Goal: Task Accomplishment & Management: Complete application form

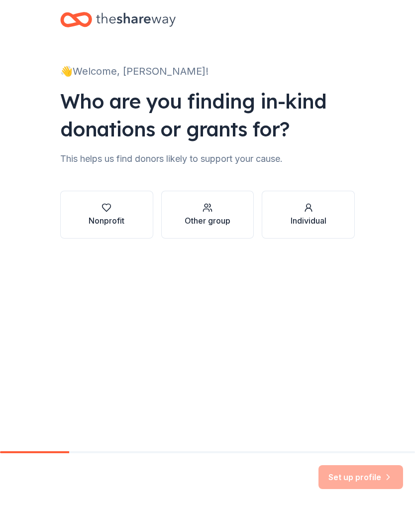
click at [113, 224] on div "Nonprofit" at bounding box center [107, 221] width 36 height 12
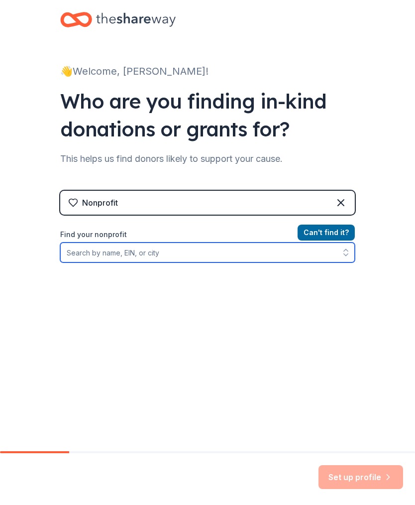
click at [110, 250] on input "Find your nonprofit" at bounding box center [207, 253] width 295 height 20
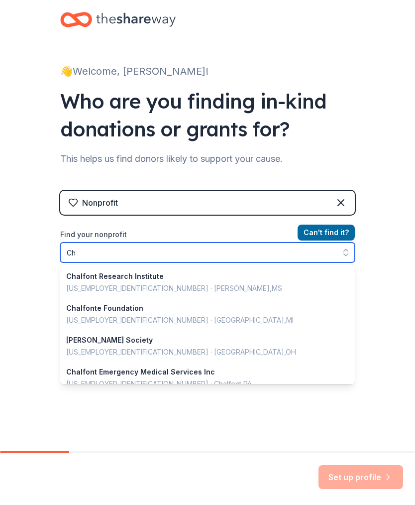
type input "C"
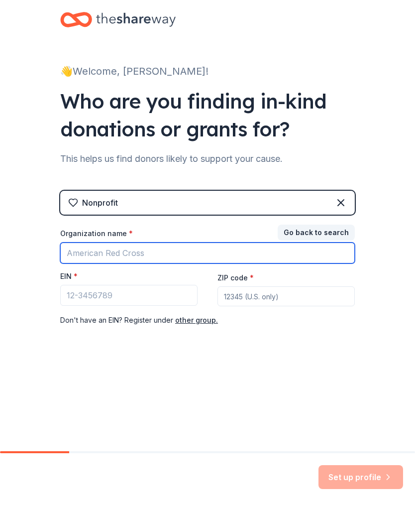
click at [101, 254] on input "Organization name *" at bounding box center [207, 253] width 295 height 21
type input "A better life"
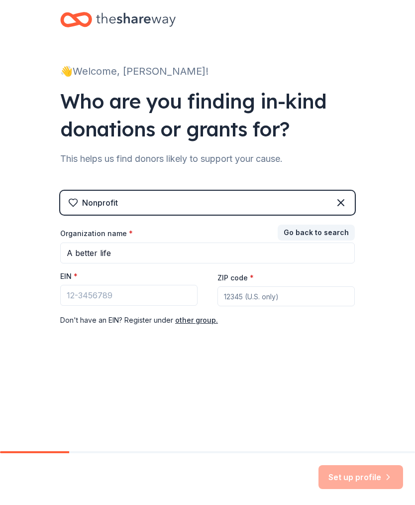
click at [257, 298] on input "ZIP code *" at bounding box center [286, 296] width 137 height 20
type input "q"
type input "18914"
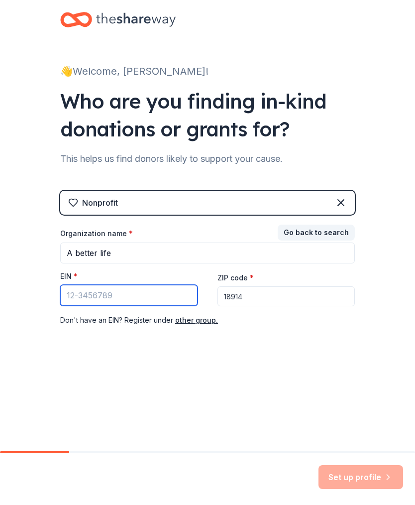
click at [118, 295] on input "EIN *" at bounding box center [128, 295] width 137 height 21
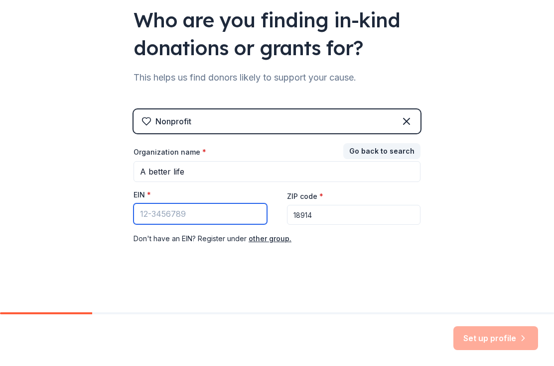
scroll to position [97, 0]
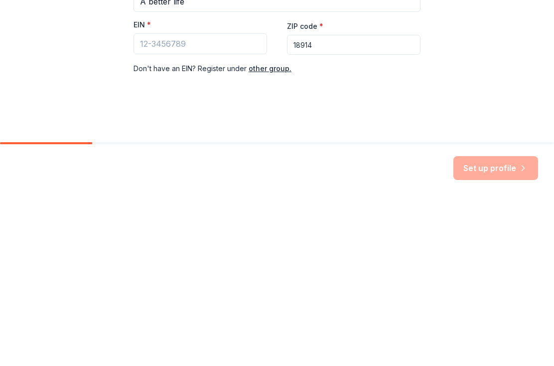
click at [175, 190] on div "EIN *" at bounding box center [199, 197] width 133 height 14
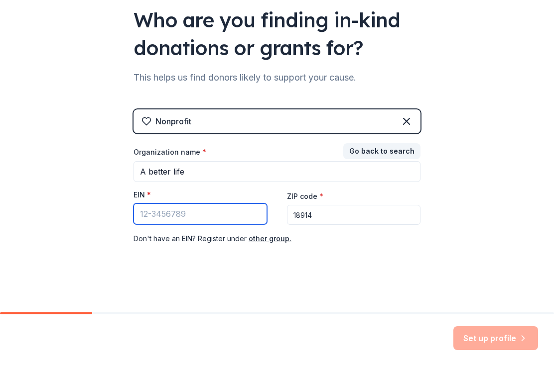
click at [178, 216] on input "EIN *" at bounding box center [199, 214] width 133 height 21
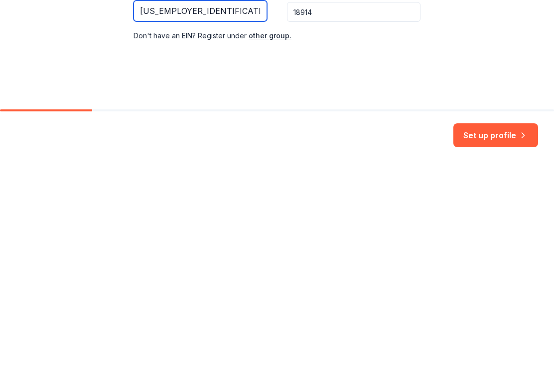
type input "[US_EMPLOYER_IDENTIFICATION_NUMBER]"
click at [415, 327] on button "Set up profile" at bounding box center [495, 339] width 85 height 24
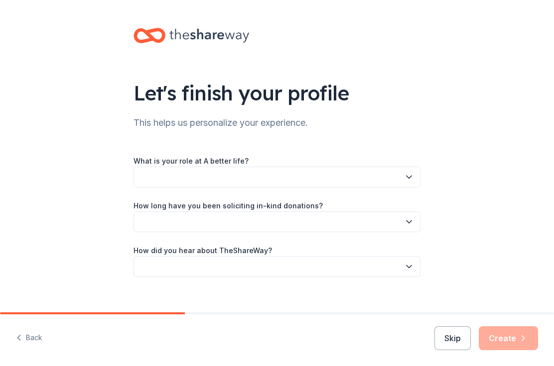
click at [401, 177] on button "button" at bounding box center [276, 177] width 287 height 21
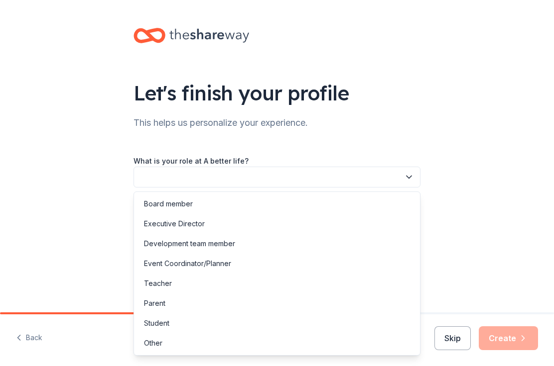
click at [153, 348] on div "Other" at bounding box center [153, 344] width 18 height 12
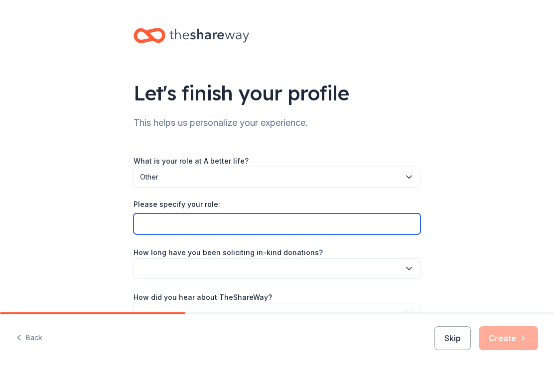
click at [382, 233] on input "Please specify your role:" at bounding box center [276, 224] width 287 height 21
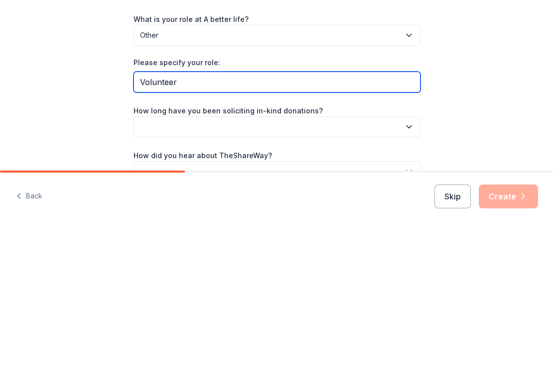
type input "Volunteer"
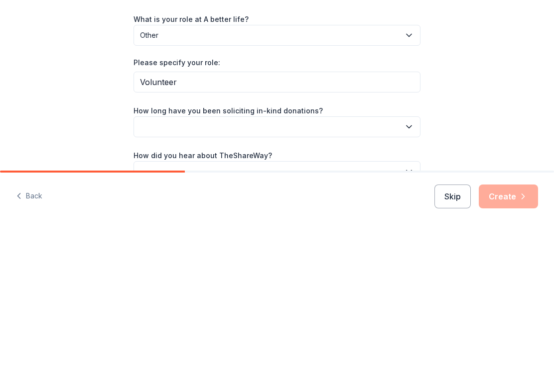
click at [307, 258] on button "button" at bounding box center [276, 268] width 287 height 21
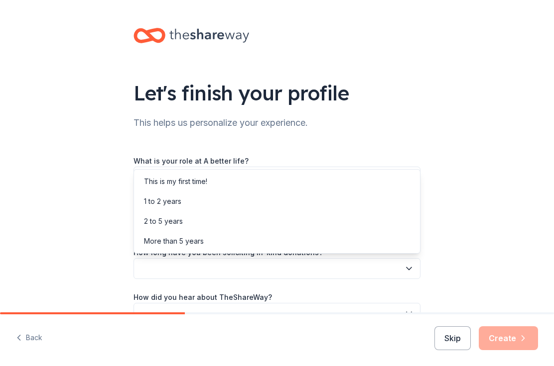
click at [200, 183] on div "This is my first time!" at bounding box center [175, 182] width 63 height 12
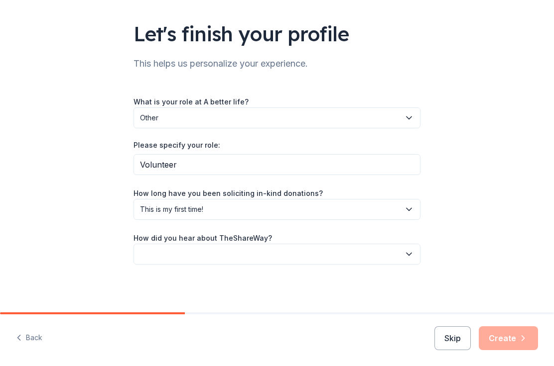
scroll to position [59, 0]
click at [410, 260] on button "button" at bounding box center [276, 254] width 287 height 21
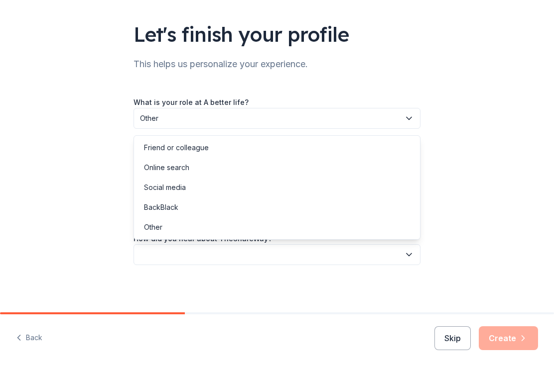
click at [179, 189] on div "Social media" at bounding box center [165, 188] width 42 height 12
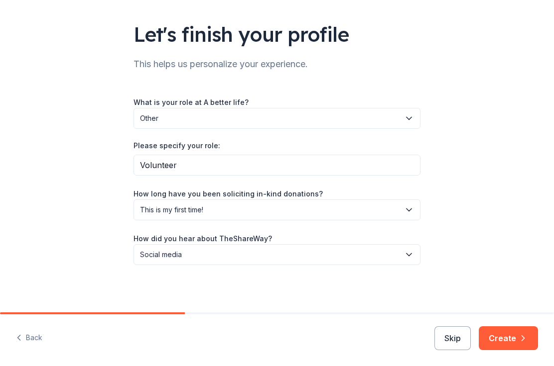
click at [415, 345] on button "Create" at bounding box center [508, 339] width 59 height 24
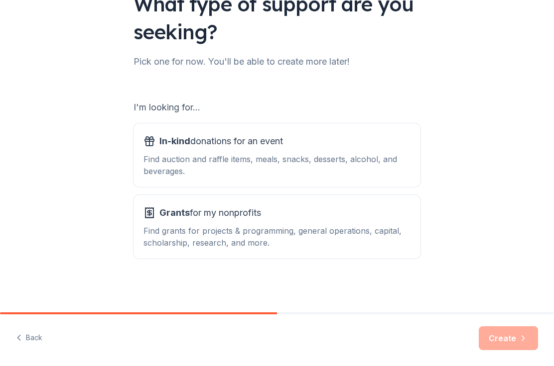
scroll to position [89, 0]
click at [238, 161] on div "Find auction and raffle items, meals, snacks, desserts, alcohol, and beverages." at bounding box center [276, 165] width 267 height 24
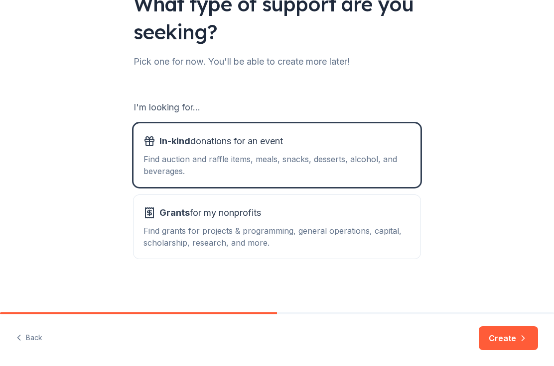
click at [415, 339] on button "Create" at bounding box center [508, 339] width 59 height 24
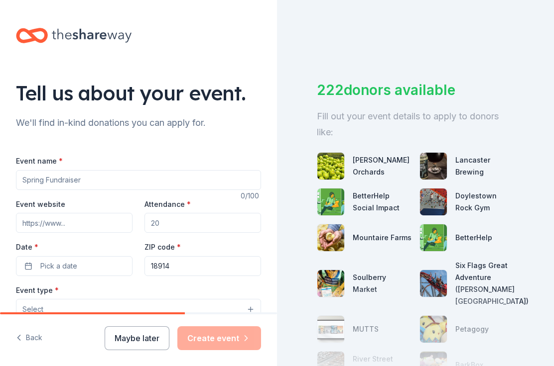
click at [101, 183] on input "Event name *" at bounding box center [138, 180] width 245 height 20
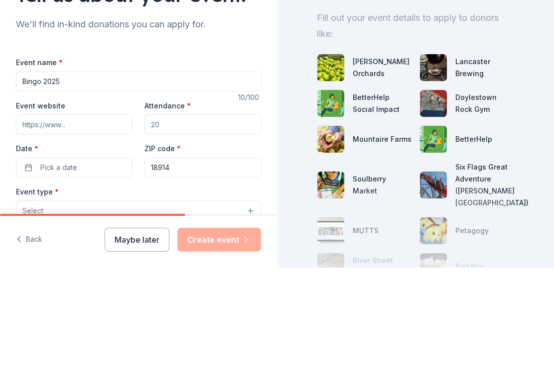
type input "Bingo 2025"
click at [199, 213] on input "Attendance *" at bounding box center [202, 223] width 117 height 20
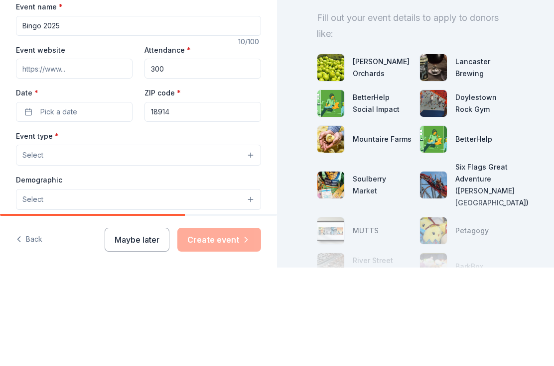
scroll to position [56, 0]
type input "300"
click at [76, 204] on span "Pick a date" at bounding box center [58, 210] width 37 height 12
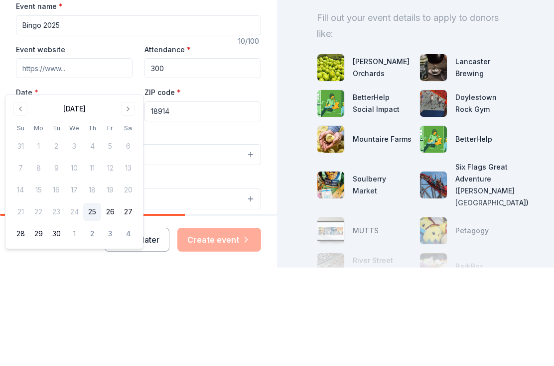
scroll to position [29, 0]
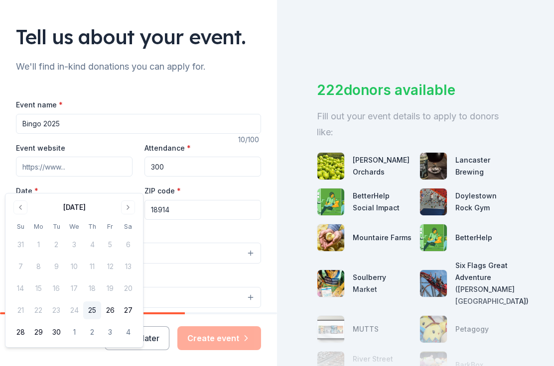
click at [128, 209] on button "Go to next month" at bounding box center [128, 208] width 14 height 14
click at [133, 205] on button "Go to next month" at bounding box center [128, 208] width 14 height 14
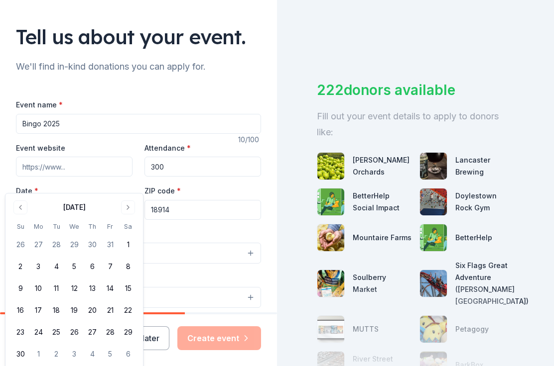
click at [129, 208] on button "Go to next month" at bounding box center [128, 208] width 14 height 14
click at [24, 209] on button "Go to previous month" at bounding box center [20, 208] width 14 height 14
click at [129, 245] on button "1" at bounding box center [128, 245] width 18 height 18
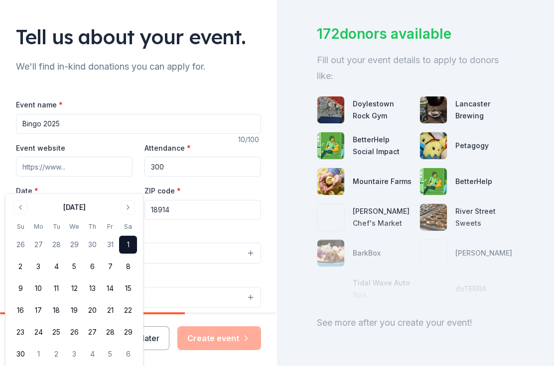
scroll to position [55, 0]
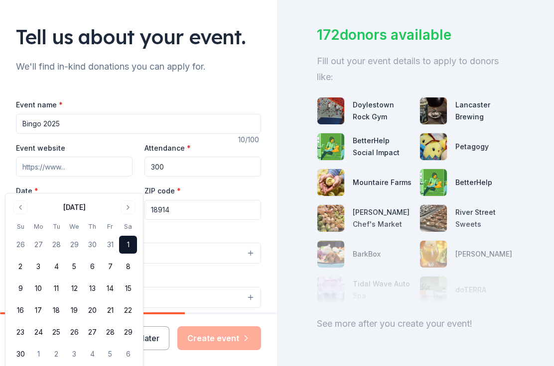
click at [122, 204] on span "button" at bounding box center [122, 210] width 12 height 12
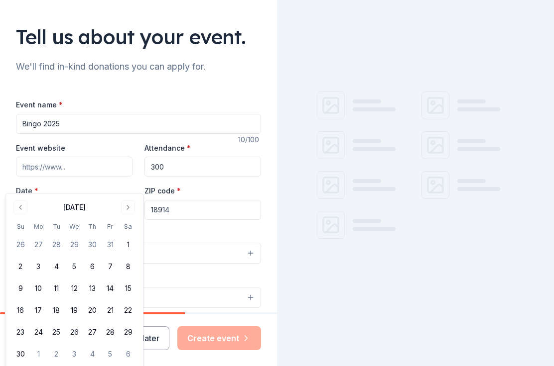
scroll to position [0, 0]
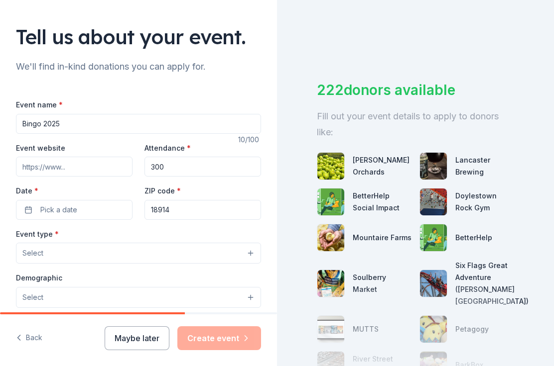
click at [96, 200] on button "Pick a date" at bounding box center [74, 210] width 117 height 20
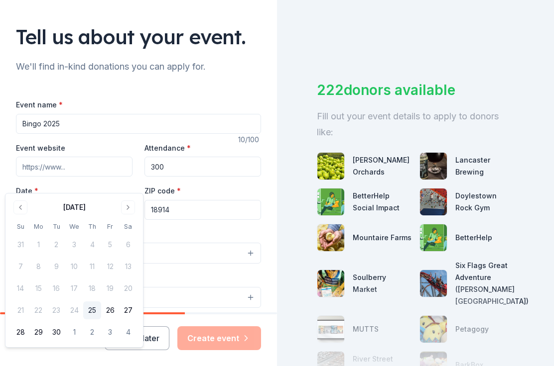
click at [134, 210] on button "Go to next month" at bounding box center [128, 208] width 14 height 14
click at [134, 205] on button "Go to next month" at bounding box center [128, 208] width 14 height 14
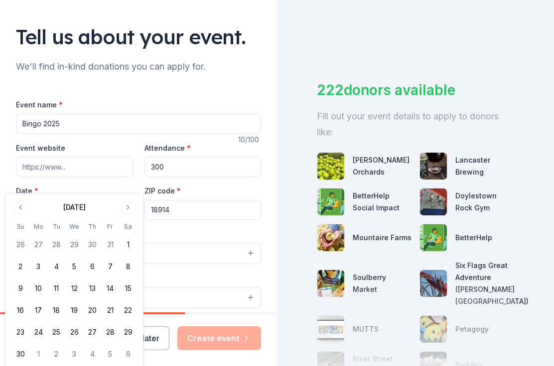
click at [132, 246] on button "1" at bounding box center [128, 245] width 18 height 18
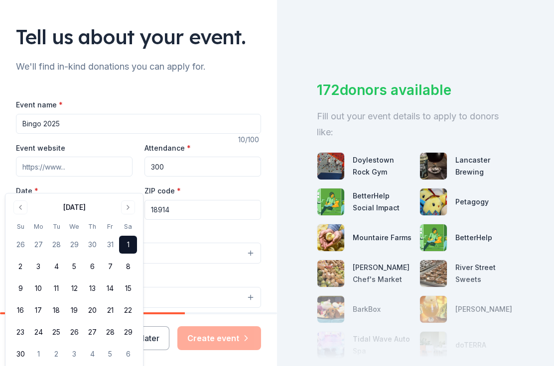
click at [366, 286] on div at bounding box center [415, 310] width 197 height 100
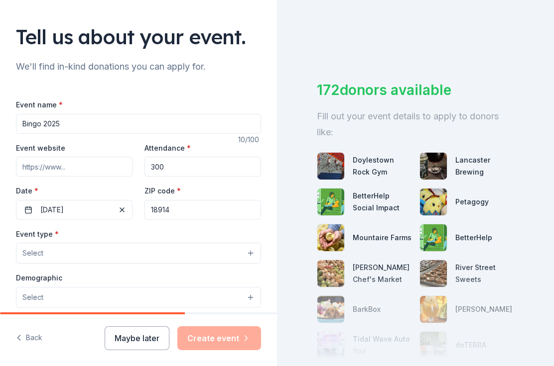
click at [85, 243] on button "Select" at bounding box center [138, 253] width 245 height 21
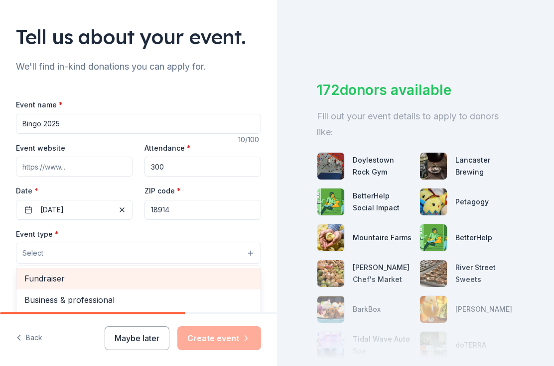
click at [61, 272] on span "Fundraiser" at bounding box center [138, 278] width 228 height 13
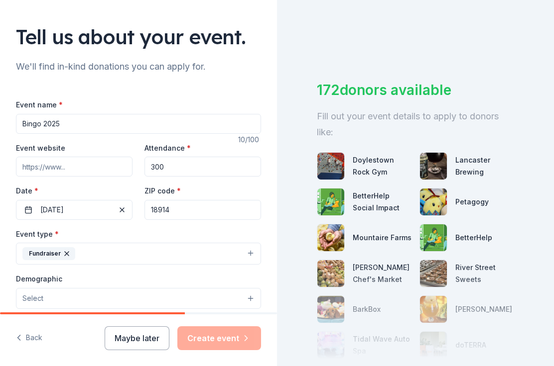
click at [253, 288] on button "Select" at bounding box center [138, 298] width 245 height 21
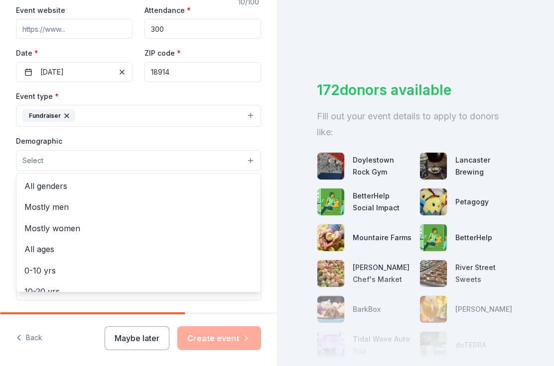
scroll to position [199, 0]
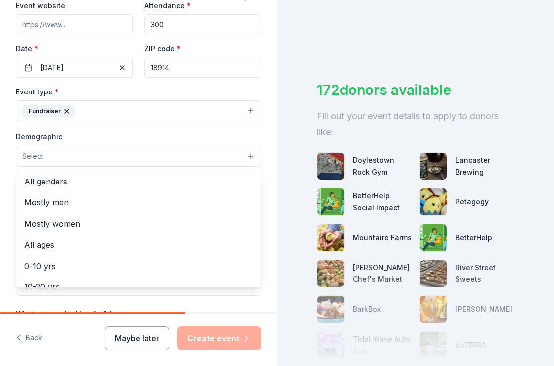
click at [84, 218] on span "Mostly women" at bounding box center [138, 224] width 228 height 13
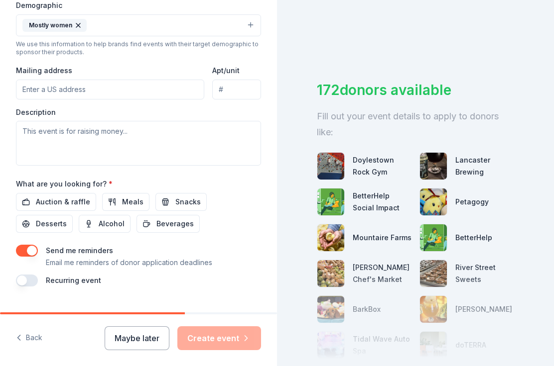
scroll to position [326, 0]
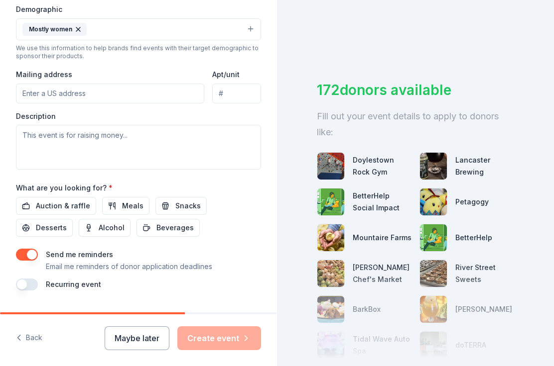
click at [27, 279] on button "button" at bounding box center [27, 285] width 22 height 12
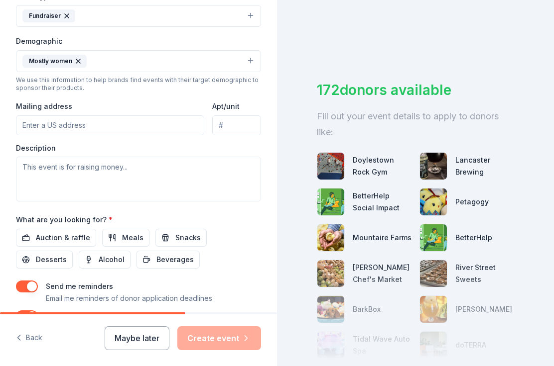
scroll to position [350, 0]
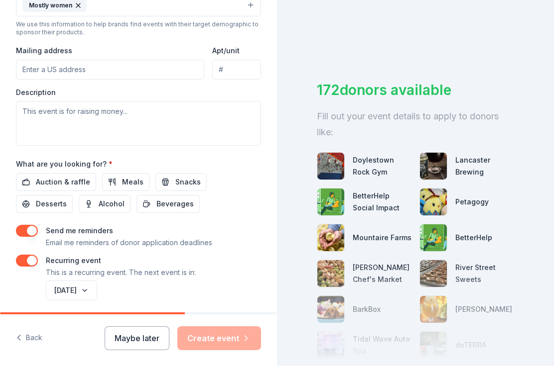
click at [97, 281] on button "November 2026" at bounding box center [71, 291] width 51 height 20
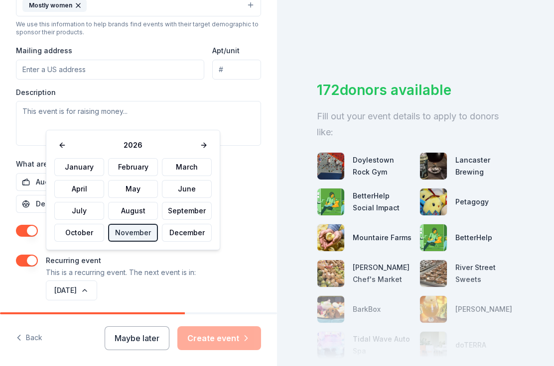
click at [135, 191] on button "May" at bounding box center [133, 189] width 50 height 18
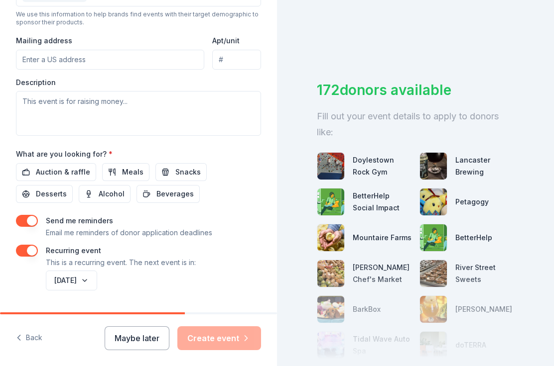
scroll to position [360, 0]
click at [140, 338] on button "Maybe later" at bounding box center [137, 339] width 65 height 24
click at [177, 167] on span "Snacks" at bounding box center [187, 173] width 25 height 12
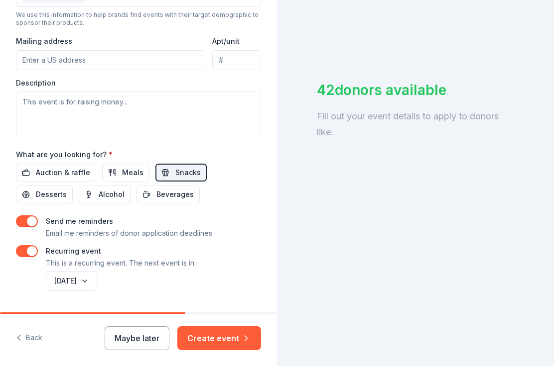
click at [244, 343] on icon "button" at bounding box center [246, 339] width 10 height 10
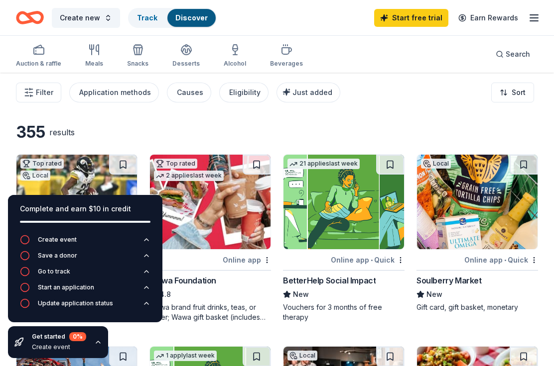
click at [339, 128] on div "355 results" at bounding box center [277, 132] width 522 height 20
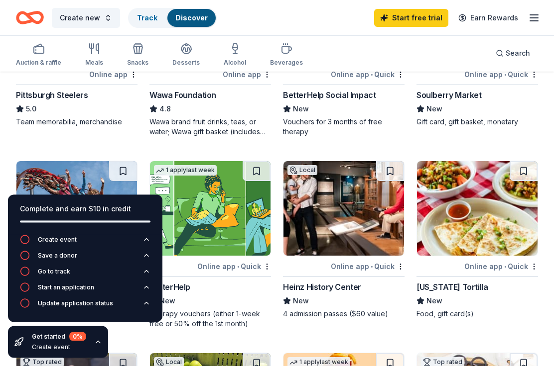
scroll to position [239, 0]
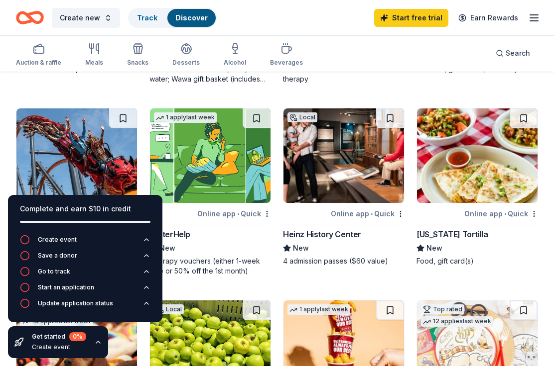
click at [68, 244] on div "Create event" at bounding box center [57, 240] width 39 height 8
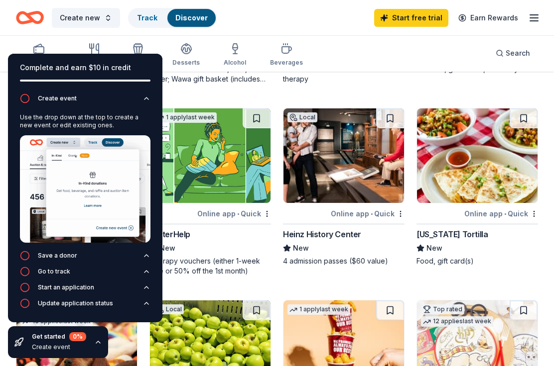
click at [145, 103] on icon "button" at bounding box center [146, 99] width 8 height 8
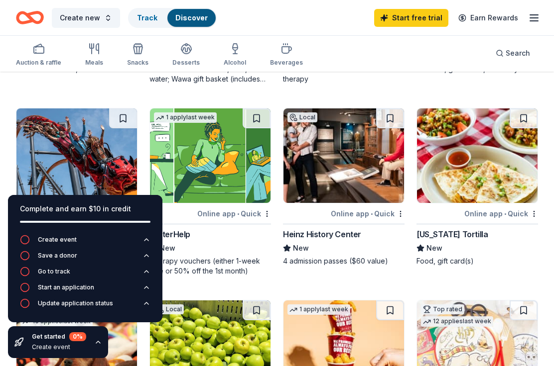
click at [96, 347] on icon "button" at bounding box center [98, 343] width 8 height 8
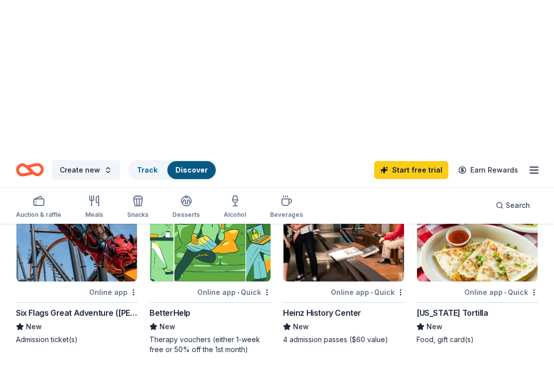
scroll to position [0, 0]
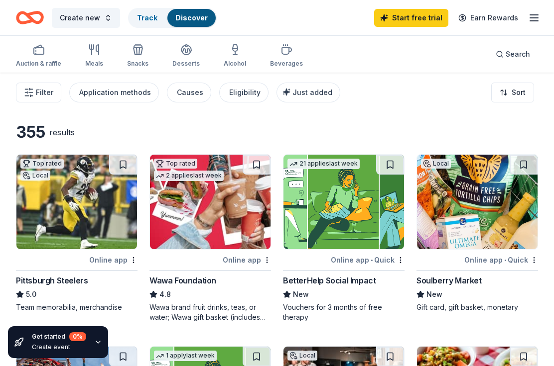
click at [289, 57] on div "Beverages" at bounding box center [286, 56] width 33 height 24
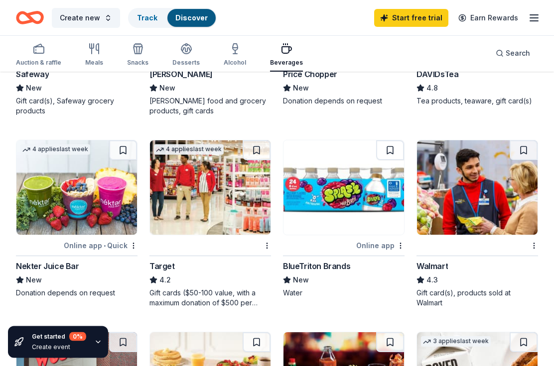
scroll to position [581, 0]
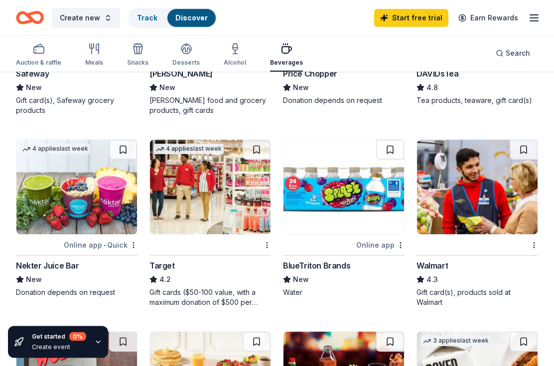
click at [378, 247] on div "Online app" at bounding box center [380, 246] width 48 height 12
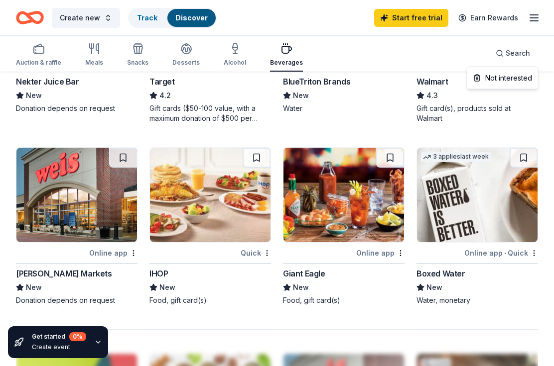
scroll to position [768, 0]
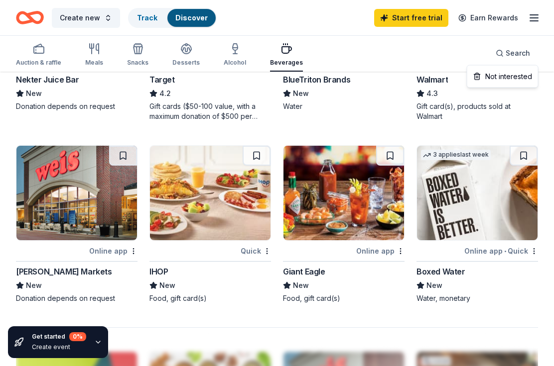
click at [110, 249] on div "Online app" at bounding box center [113, 251] width 48 height 12
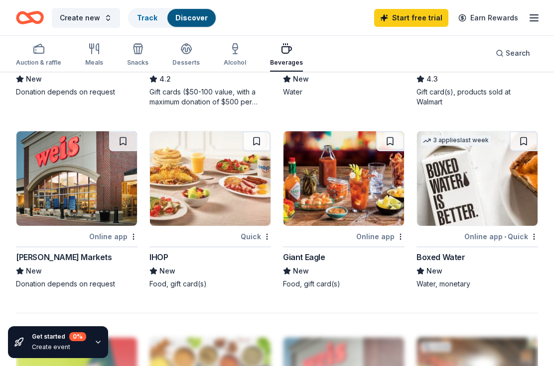
click at [255, 239] on div "Quick" at bounding box center [256, 237] width 30 height 12
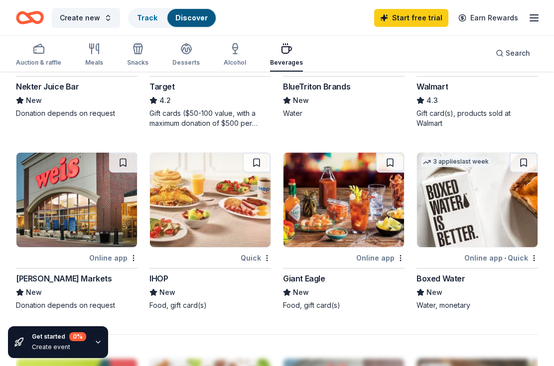
scroll to position [760, 0]
click at [48, 54] on div "button" at bounding box center [38, 49] width 45 height 12
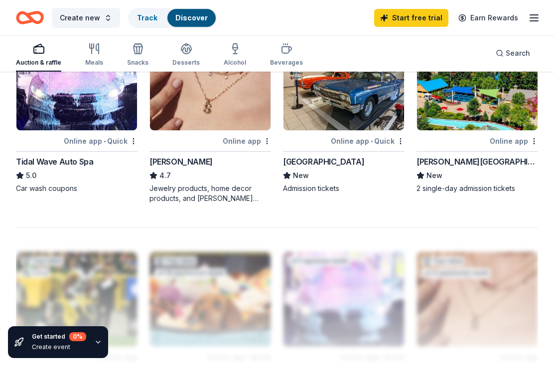
scroll to position [845, 0]
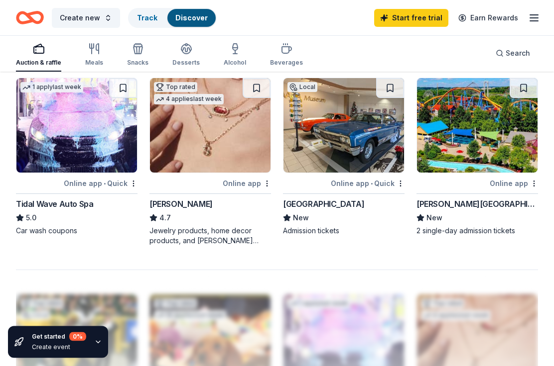
click at [99, 52] on icon "button" at bounding box center [94, 49] width 12 height 12
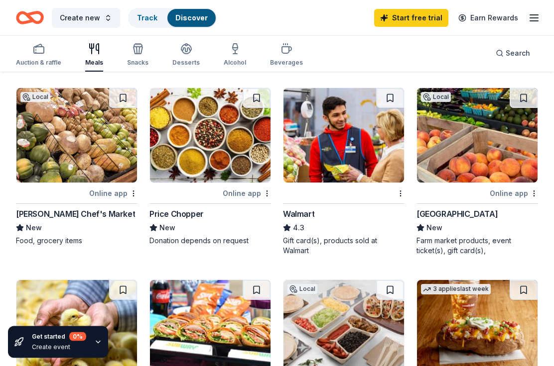
scroll to position [644, 0]
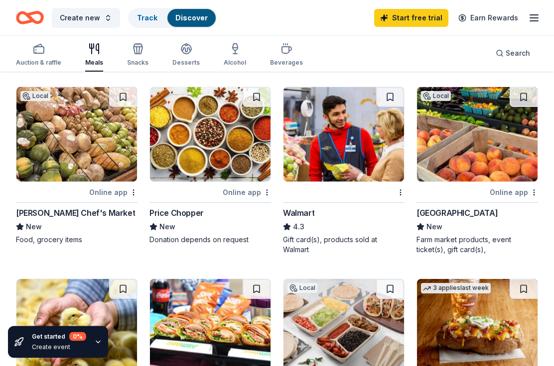
click at [297, 211] on div "Walmart" at bounding box center [298, 214] width 31 height 12
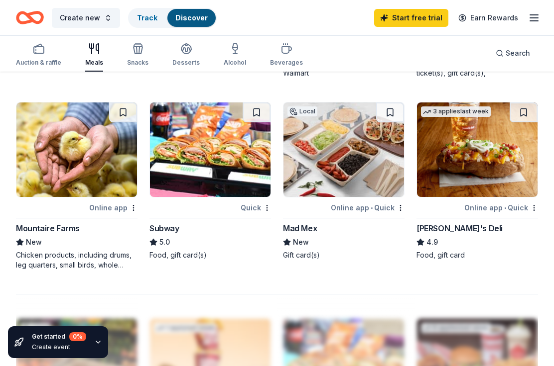
scroll to position [857, 0]
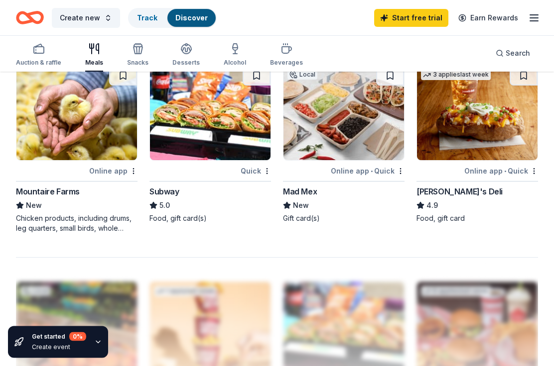
click at [353, 168] on div "Online app • Quick" at bounding box center [368, 171] width 74 height 12
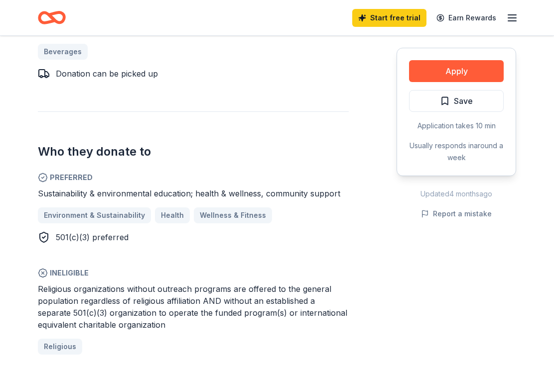
scroll to position [471, 0]
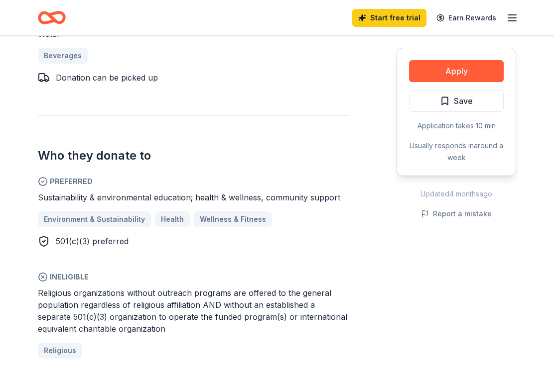
click at [461, 69] on button "Apply" at bounding box center [456, 71] width 95 height 22
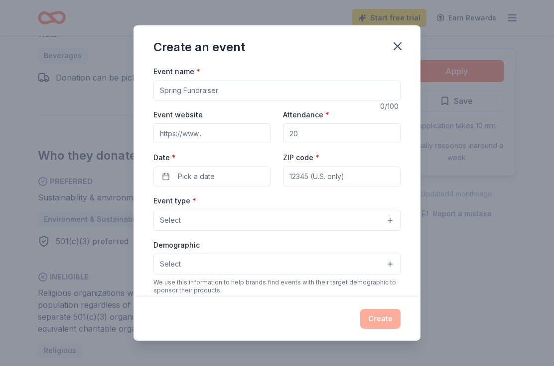
click at [320, 138] on input "Attendance *" at bounding box center [342, 133] width 118 height 20
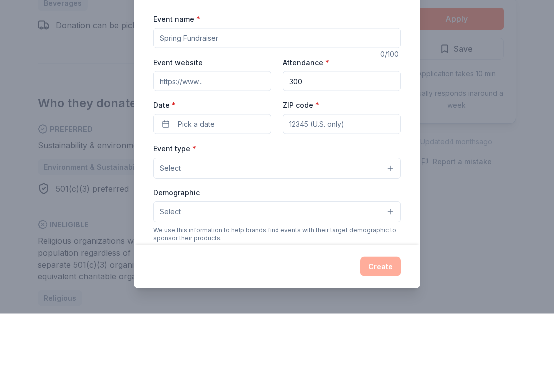
type input "300"
click at [194, 171] on span "Pick a date" at bounding box center [196, 177] width 37 height 12
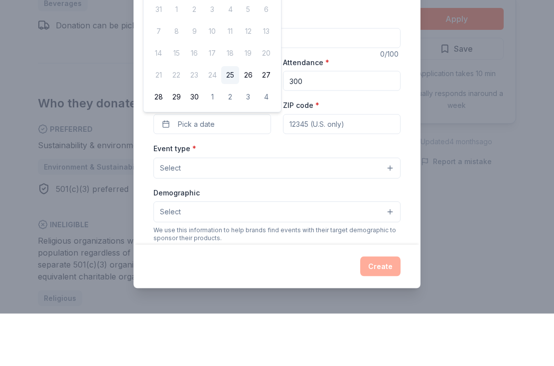
scroll to position [523, 0]
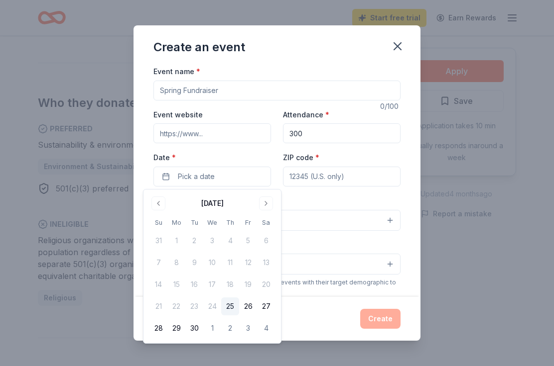
click at [266, 201] on button "Go to next month" at bounding box center [266, 204] width 14 height 14
click at [271, 202] on button "Go to next month" at bounding box center [266, 204] width 14 height 14
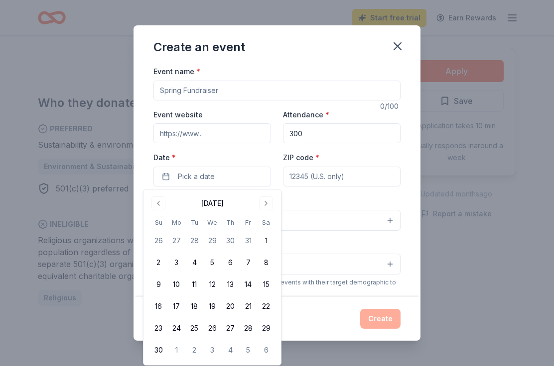
click at [268, 238] on button "1" at bounding box center [266, 241] width 18 height 18
click at [349, 177] on input "ZIP code *" at bounding box center [342, 177] width 118 height 20
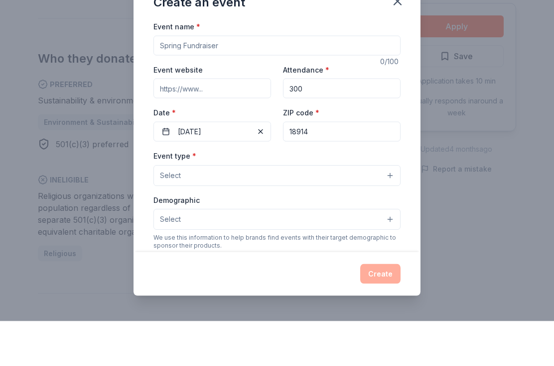
type input "18914"
click at [182, 81] on input "Event name *" at bounding box center [276, 91] width 247 height 20
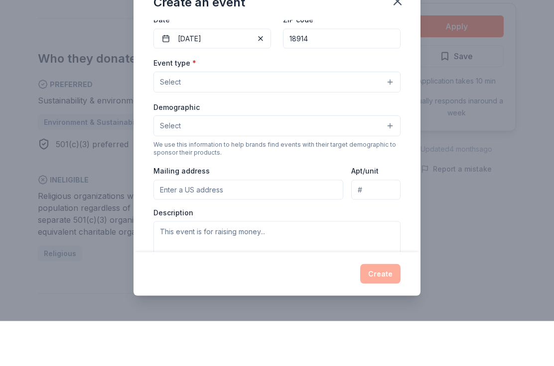
scroll to position [72, 0]
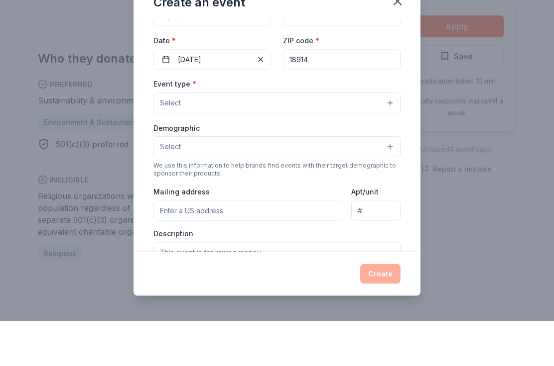
type input "November bingo"
click at [389, 138] on button "Select" at bounding box center [276, 148] width 247 height 21
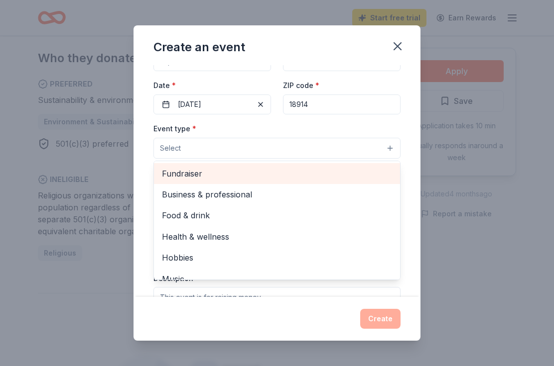
scroll to position [0, 0]
click at [330, 159] on div "Select Fundraiser Business & professional Food & drink Health & wellness Hobbie…" at bounding box center [276, 148] width 247 height 21
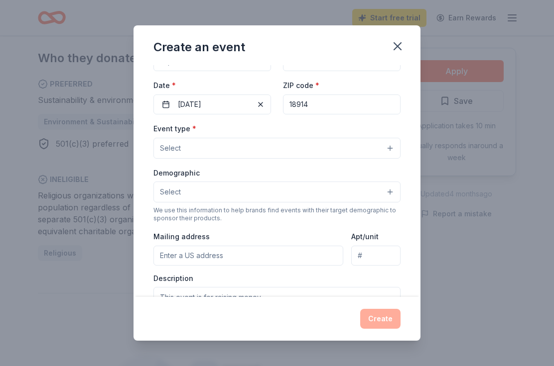
scroll to position [471, 0]
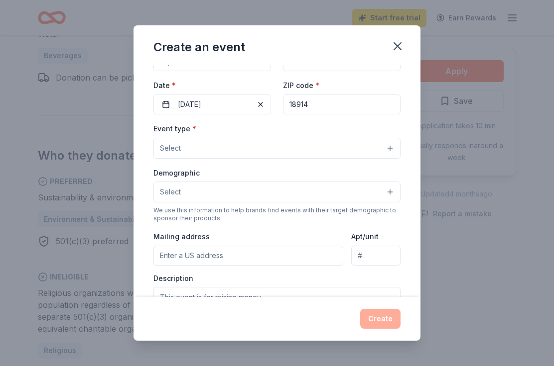
click at [397, 146] on button "Select" at bounding box center [276, 148] width 247 height 21
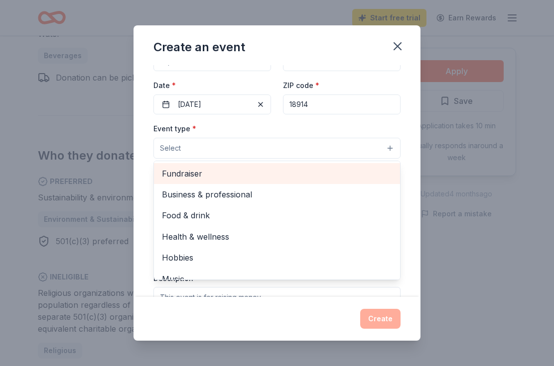
click at [197, 176] on span "Fundraiser" at bounding box center [277, 173] width 230 height 13
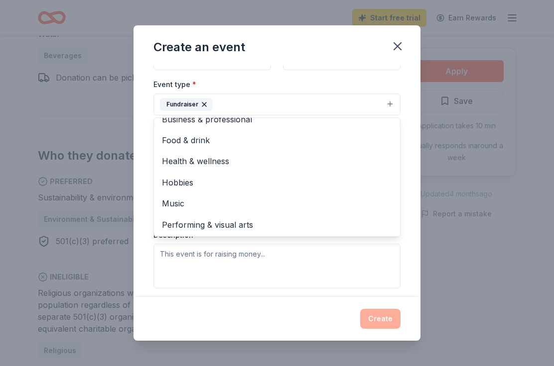
scroll to position [132, 0]
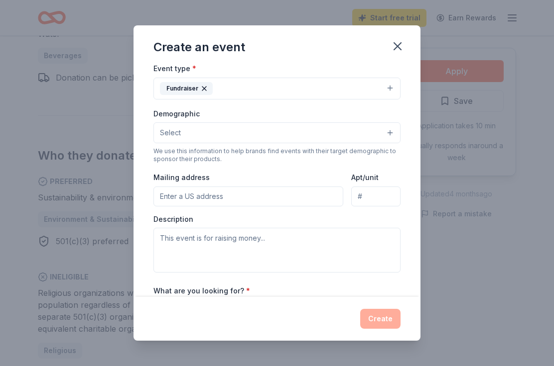
click at [390, 133] on button "Select" at bounding box center [276, 132] width 247 height 21
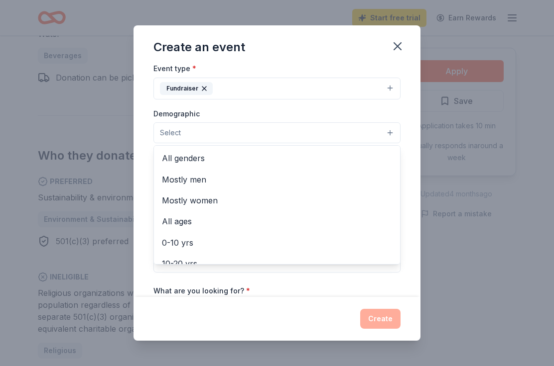
click at [207, 203] on span "Mostly women" at bounding box center [277, 200] width 230 height 13
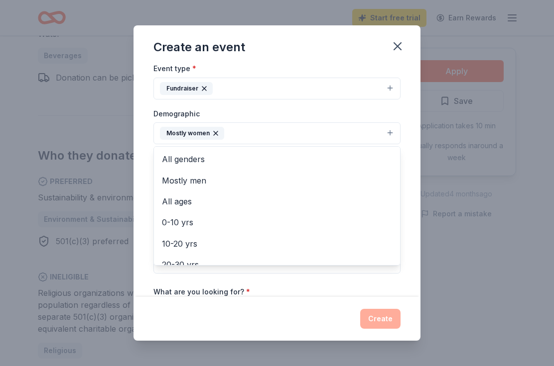
scroll to position [0, 0]
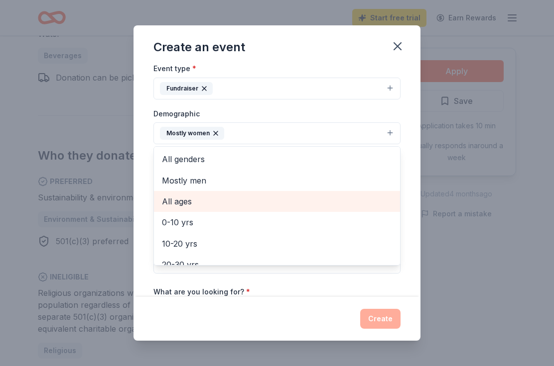
click at [185, 203] on span "All ages" at bounding box center [277, 201] width 230 height 13
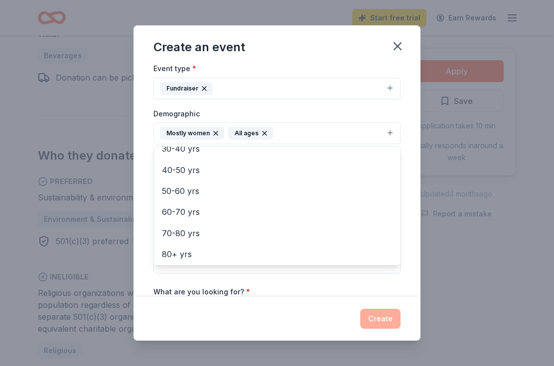
scroll to position [116, 0]
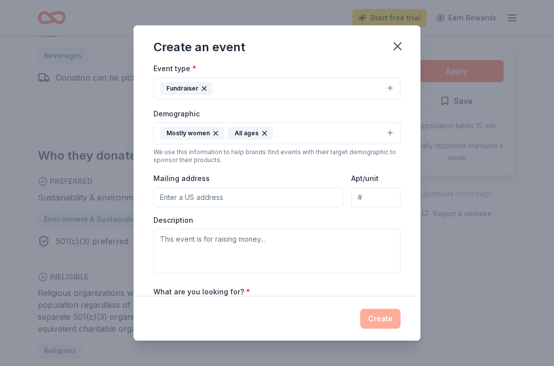
click at [180, 202] on input "Mailing address" at bounding box center [248, 198] width 190 height 20
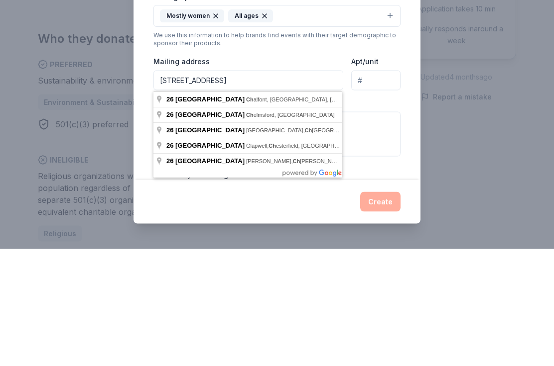
scroll to position [588, 0]
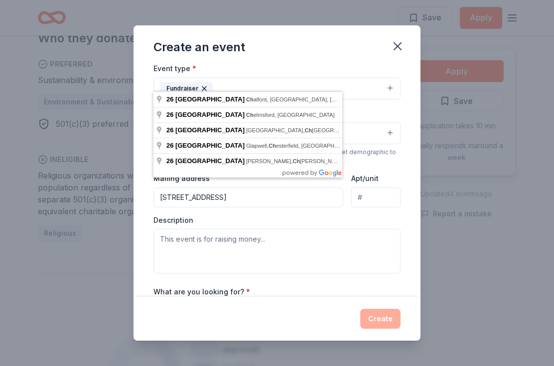
type input "26 Park Avenue, Chalfont, PA, 18914"
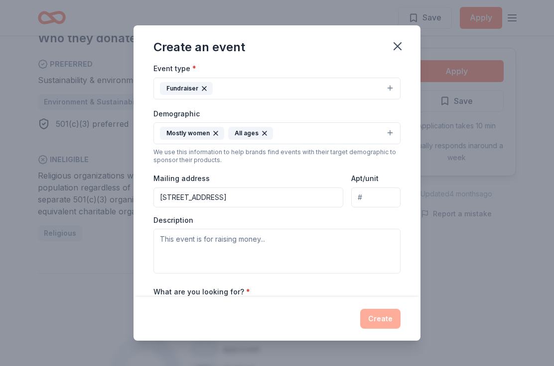
click at [379, 198] on input "Apt/unit" at bounding box center [375, 198] width 49 height 20
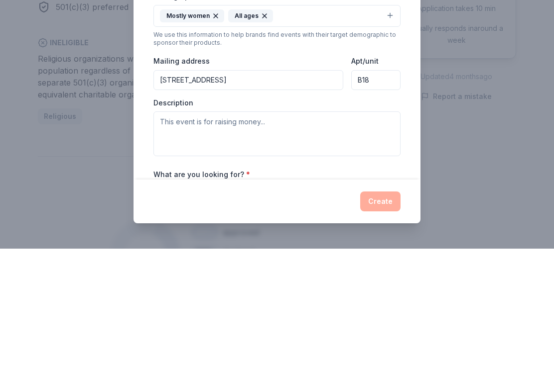
type input "B18"
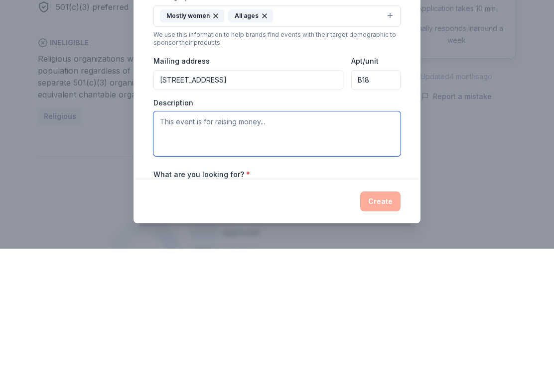
click at [211, 229] on textarea at bounding box center [276, 251] width 247 height 45
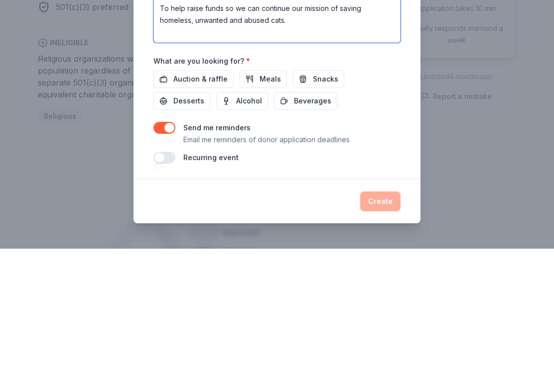
scroll to position [247, 0]
type textarea "To help raise funds so we can continue our mission of saving homeless, unwanted…"
click at [212, 191] on span "Auction & raffle" at bounding box center [200, 197] width 54 height 12
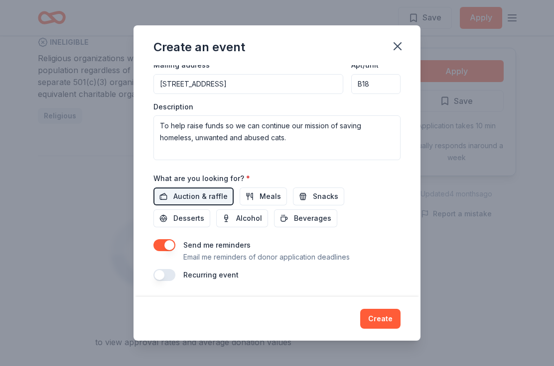
click at [387, 318] on button "Create" at bounding box center [380, 319] width 40 height 20
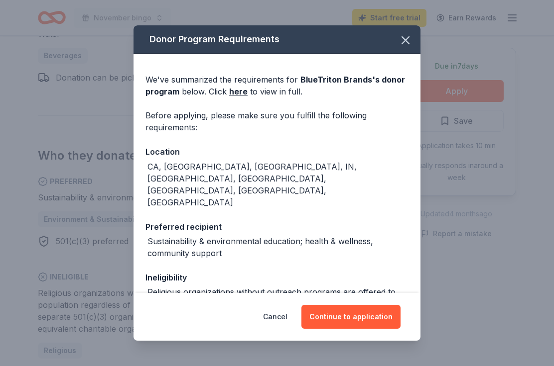
click at [371, 317] on button "Continue to application" at bounding box center [350, 317] width 99 height 24
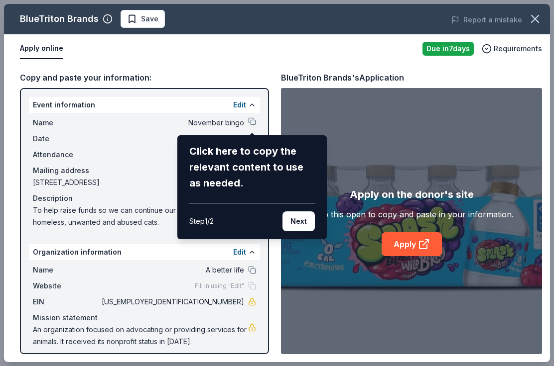
click at [419, 247] on div "BlueTriton Brands Save Report a mistake Apply online Due in 7 days Requirements…" at bounding box center [277, 183] width 546 height 359
click at [289, 220] on button "Next" at bounding box center [298, 222] width 32 height 20
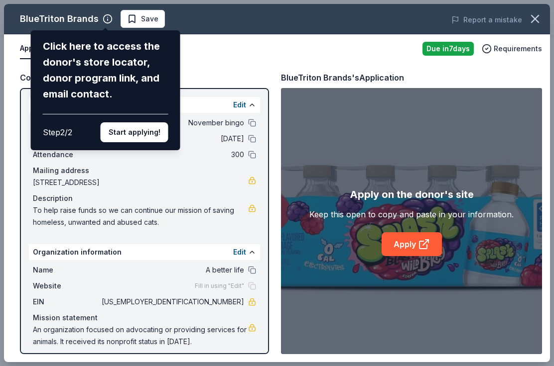
click at [406, 243] on div "BlueTriton Brands Click here to access the donor's store locator, donor program…" at bounding box center [277, 183] width 546 height 359
click at [146, 122] on button "Start applying!" at bounding box center [135, 132] width 68 height 20
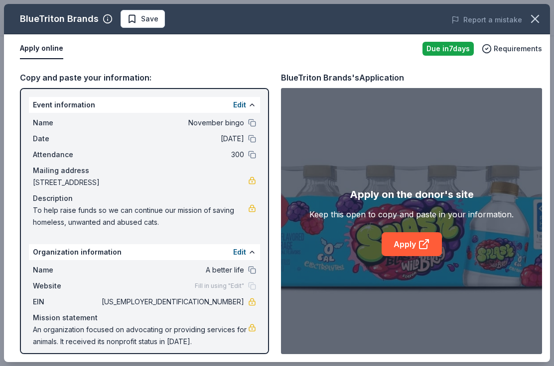
click at [419, 247] on div "BlueTriton Brands Save Report a mistake Apply online Due in 7 days Requirements…" at bounding box center [277, 183] width 546 height 359
click at [183, 186] on span "[STREET_ADDRESS]" at bounding box center [140, 183] width 215 height 12
click at [420, 237] on link "Apply" at bounding box center [411, 245] width 60 height 24
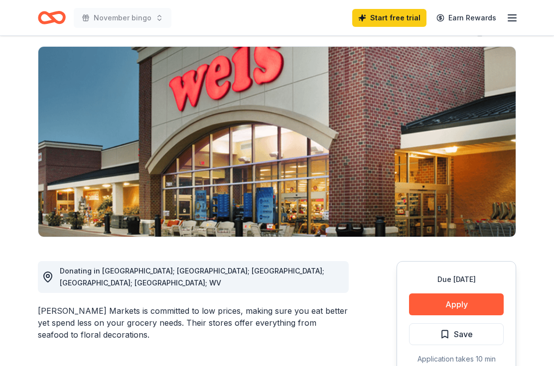
scroll to position [99, 0]
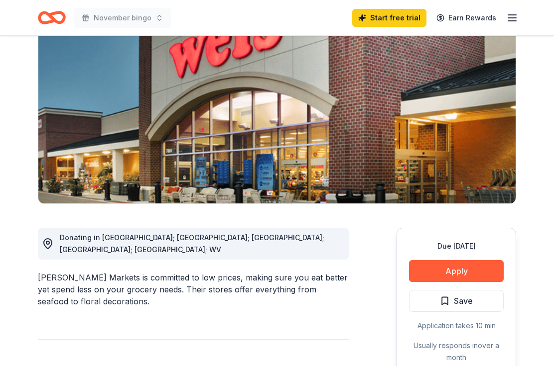
click at [464, 271] on button "Apply" at bounding box center [456, 271] width 95 height 22
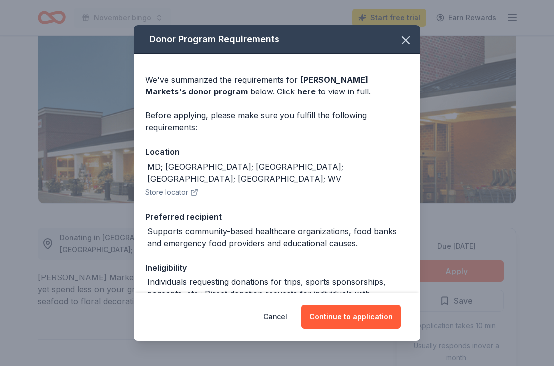
click at [361, 329] on button "Continue to application" at bounding box center [350, 317] width 99 height 24
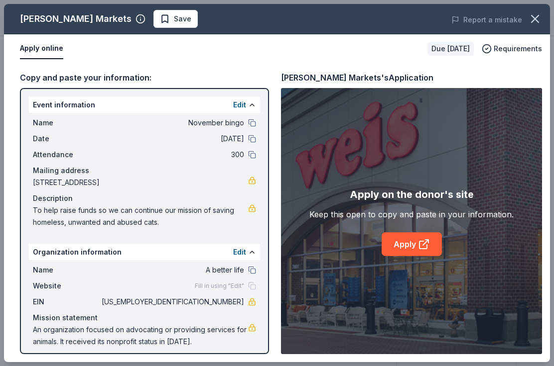
click at [416, 256] on link "Apply" at bounding box center [411, 245] width 60 height 24
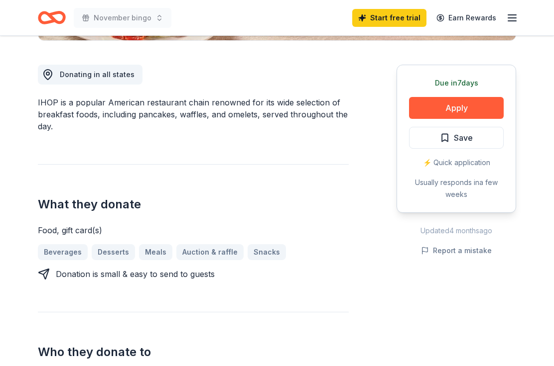
scroll to position [262, 0]
click at [467, 106] on button "Apply" at bounding box center [456, 108] width 95 height 22
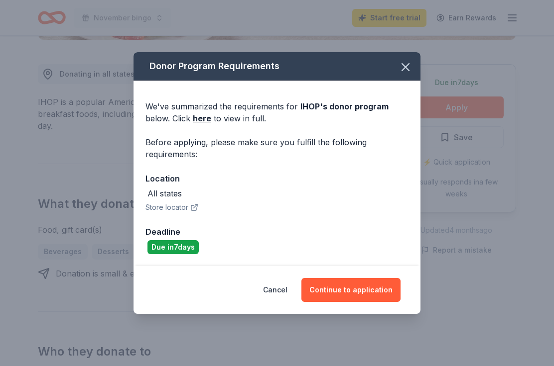
click at [347, 302] on button "Continue to application" at bounding box center [350, 290] width 99 height 24
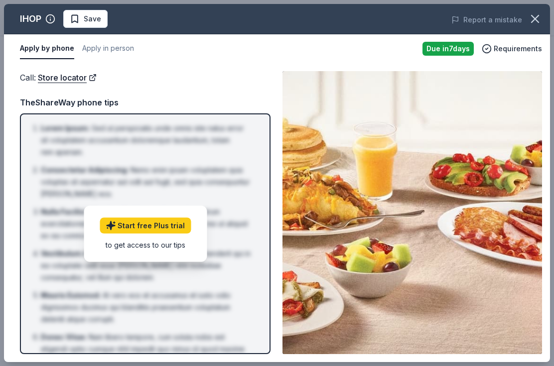
click at [416, 214] on img at bounding box center [411, 212] width 259 height 283
click at [161, 234] on link "Start free Plus trial" at bounding box center [145, 226] width 91 height 16
click at [516, 48] on span "Requirements" at bounding box center [517, 49] width 48 height 12
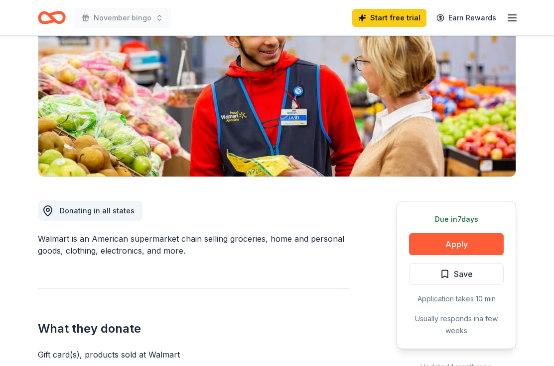
scroll to position [156, 0]
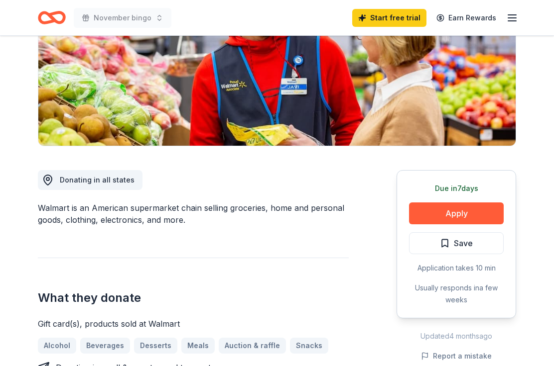
click at [458, 218] on button "Apply" at bounding box center [456, 214] width 95 height 22
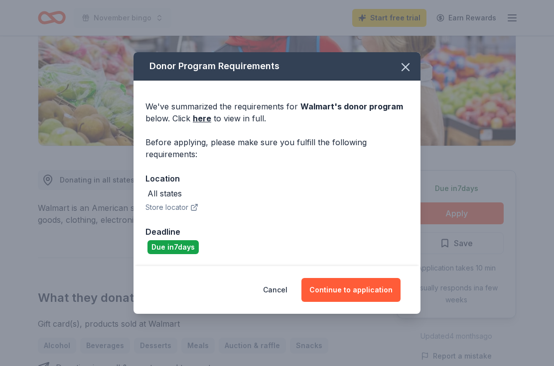
click at [363, 302] on button "Continue to application" at bounding box center [350, 290] width 99 height 24
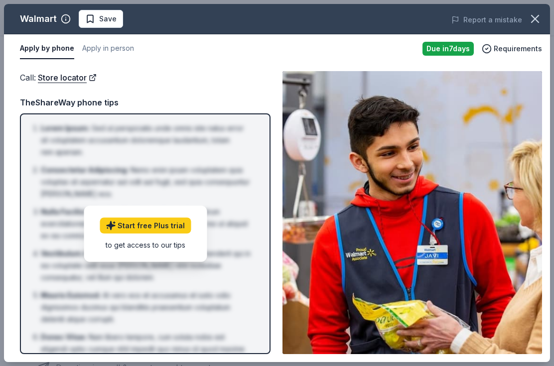
click at [114, 48] on button "Apply in person" at bounding box center [108, 48] width 52 height 21
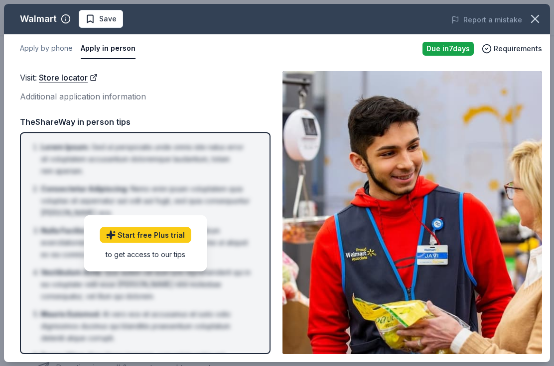
click at [542, 17] on button "button" at bounding box center [535, 19] width 22 height 22
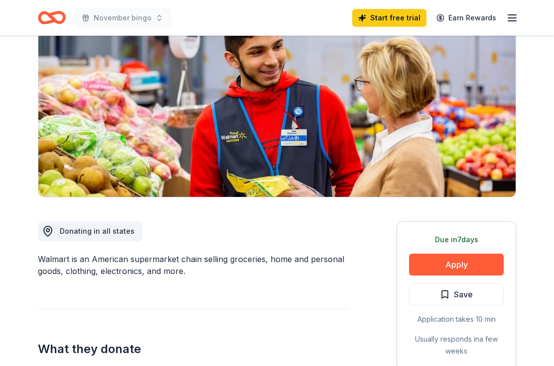
scroll to position [0, 0]
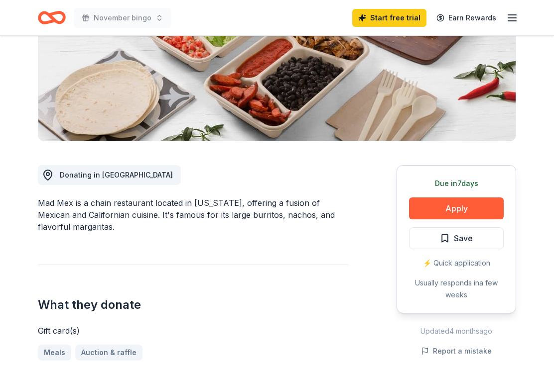
scroll to position [178, 0]
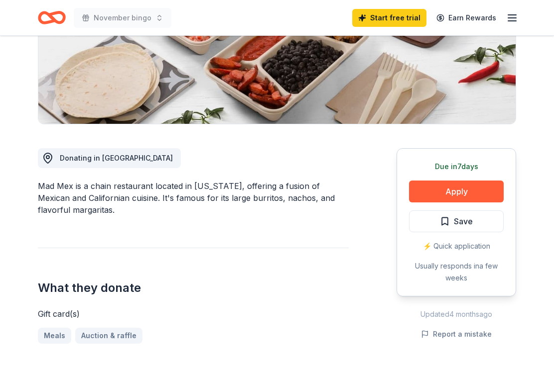
click at [460, 194] on button "Apply" at bounding box center [456, 192] width 95 height 22
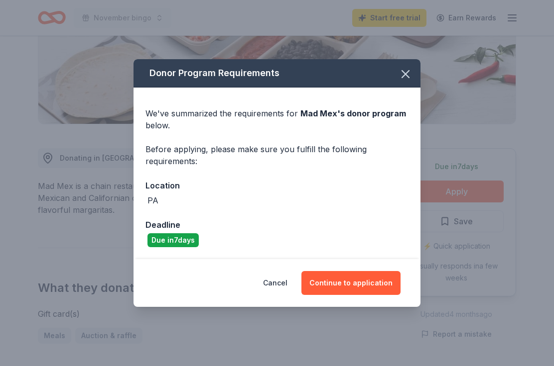
click at [354, 295] on button "Continue to application" at bounding box center [350, 283] width 99 height 24
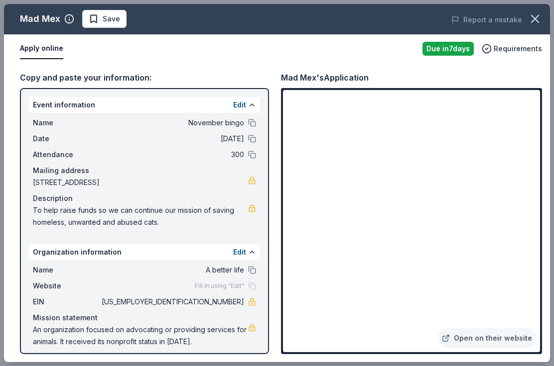
click at [172, 218] on span "To help raise funds so we can continue our mission of saving homeless, unwanted…" at bounding box center [140, 217] width 215 height 24
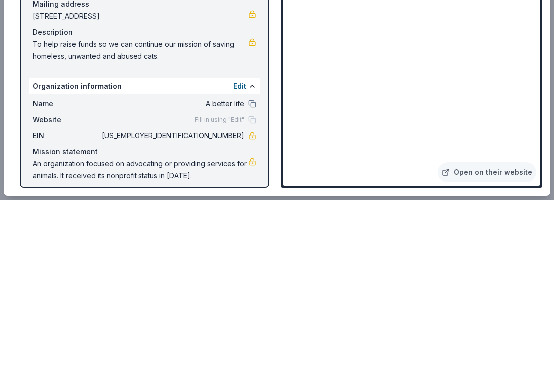
scroll to position [345, 0]
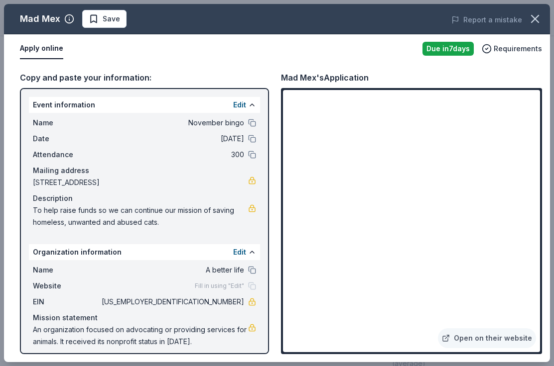
click at [532, 22] on icon "button" at bounding box center [534, 18] width 7 height 7
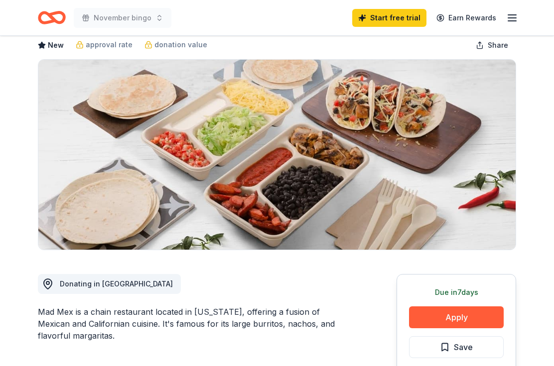
scroll to position [0, 0]
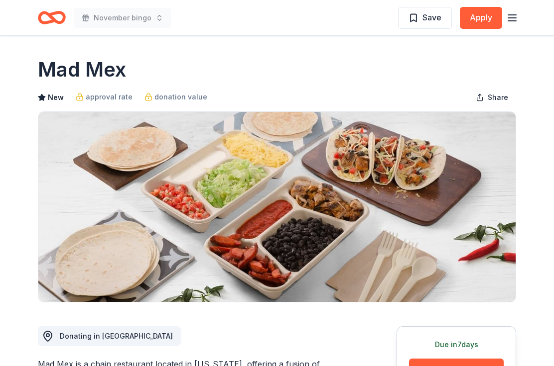
click at [516, 20] on icon "button" at bounding box center [512, 18] width 12 height 12
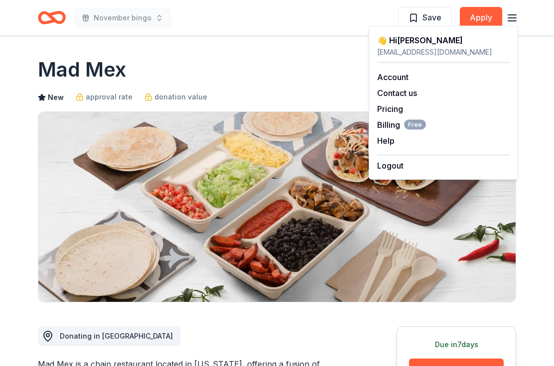
click at [252, 73] on div "Mad Mex" at bounding box center [277, 70] width 478 height 28
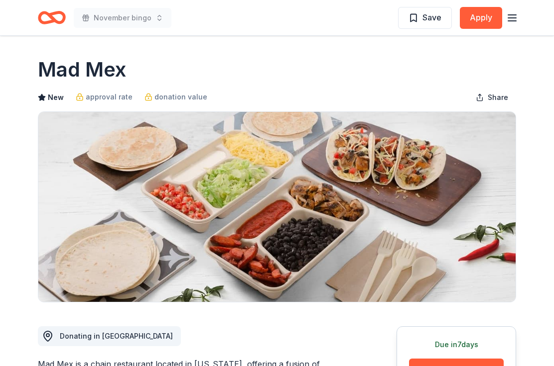
click at [52, 15] on icon "Home" at bounding box center [56, 17] width 15 height 10
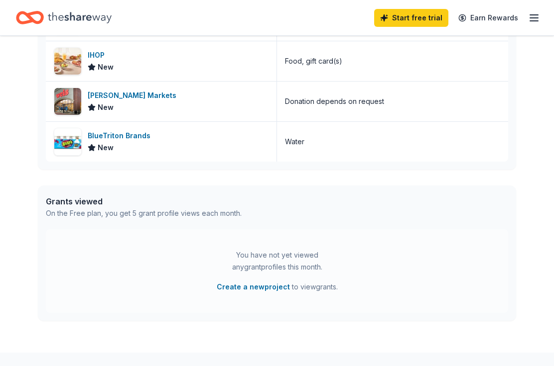
scroll to position [411, 0]
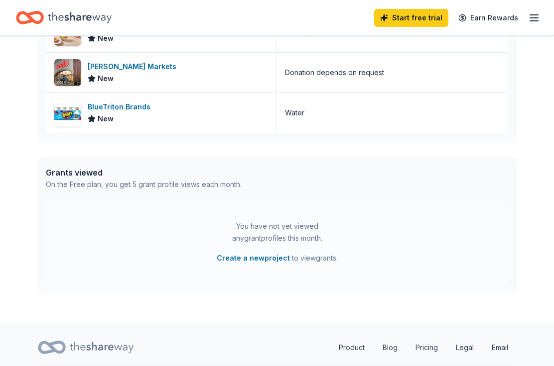
click at [346, 352] on link "Product" at bounding box center [352, 348] width 42 height 20
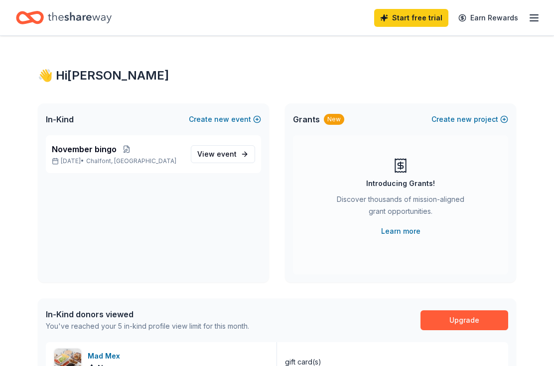
click at [539, 17] on icon "button" at bounding box center [534, 18] width 12 height 12
